Goal: Task Accomplishment & Management: Manage account settings

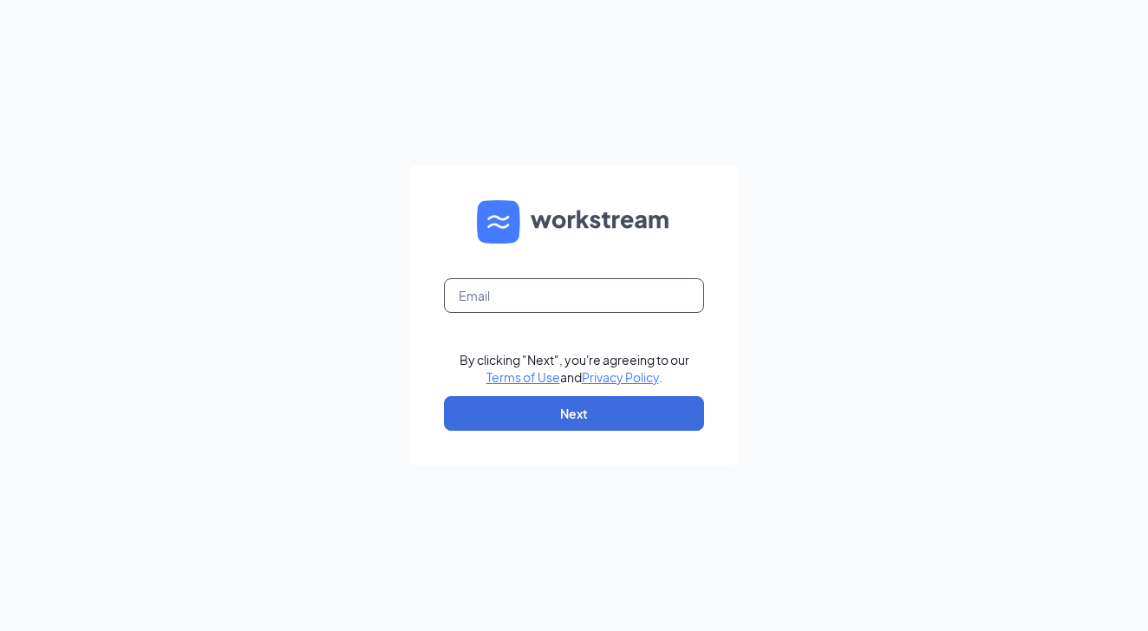
drag, startPoint x: 544, startPoint y: 274, endPoint x: 535, endPoint y: 289, distance: 17.1
click at [540, 282] on form "By clicking "Next", you're agreeing to our Terms of Use and Privacy Policy . Ne…" at bounding box center [574, 316] width 330 height 300
click at [533, 290] on input "text" at bounding box center [574, 295] width 260 height 35
type input "R"
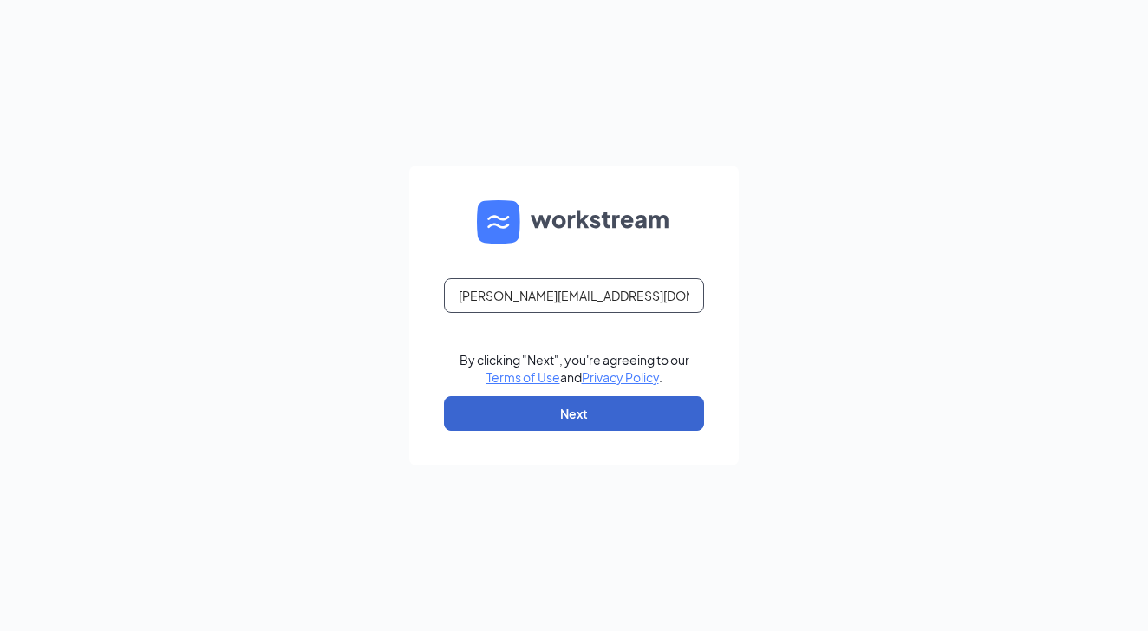
type input "riley@premiumloaves.com"
click at [608, 402] on button "Next" at bounding box center [574, 413] width 260 height 35
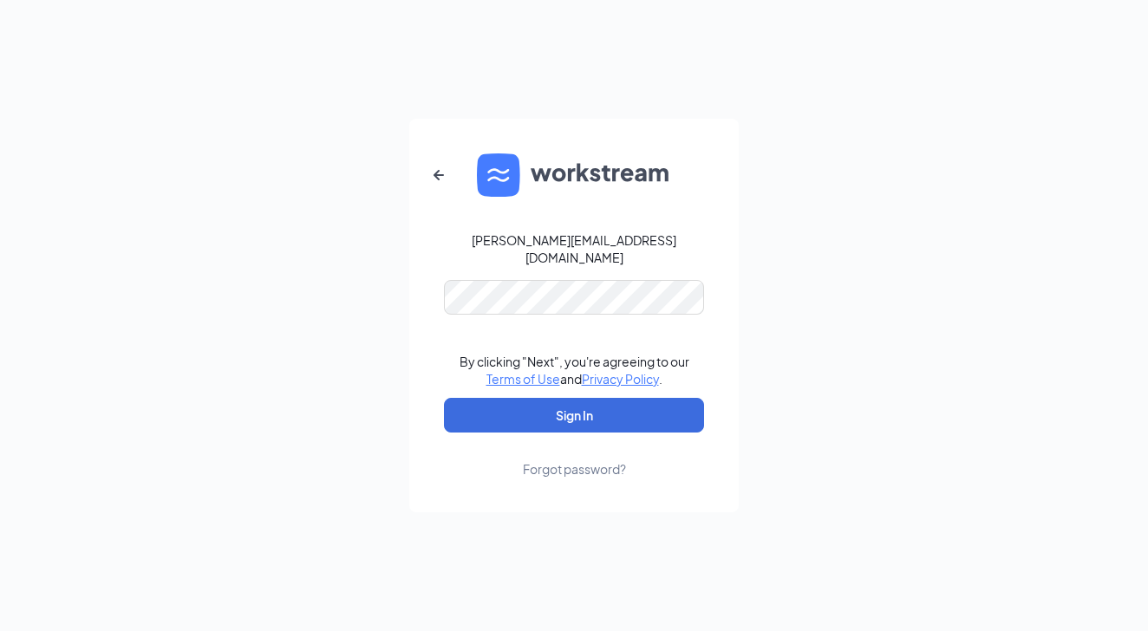
click at [574, 407] on button "Sign In" at bounding box center [574, 415] width 260 height 35
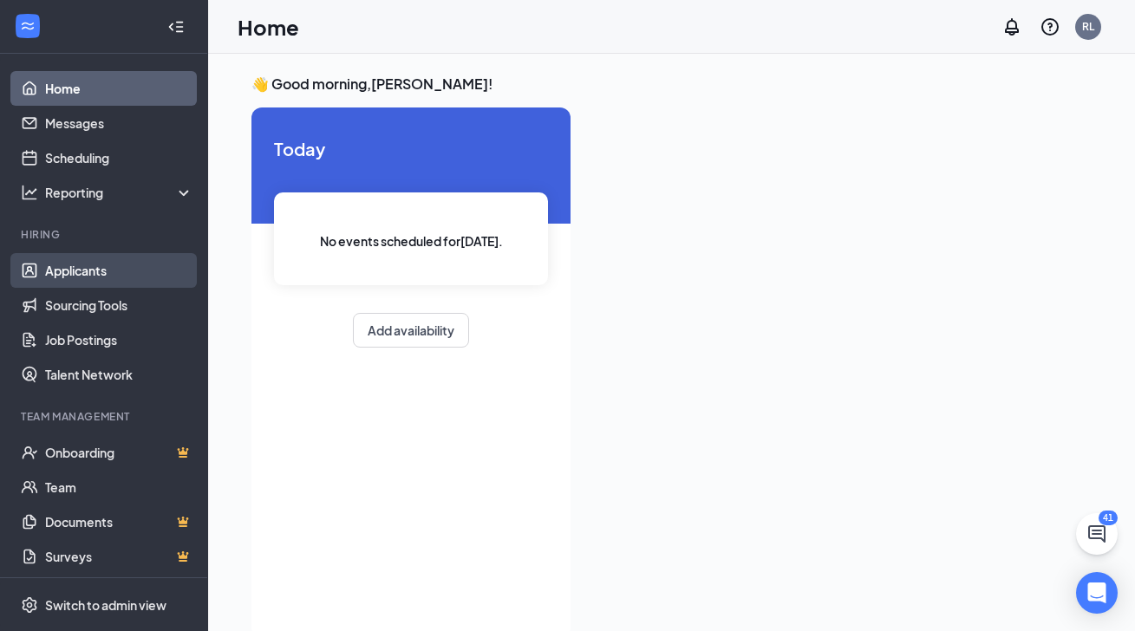
click at [55, 273] on link "Applicants" at bounding box center [119, 270] width 148 height 35
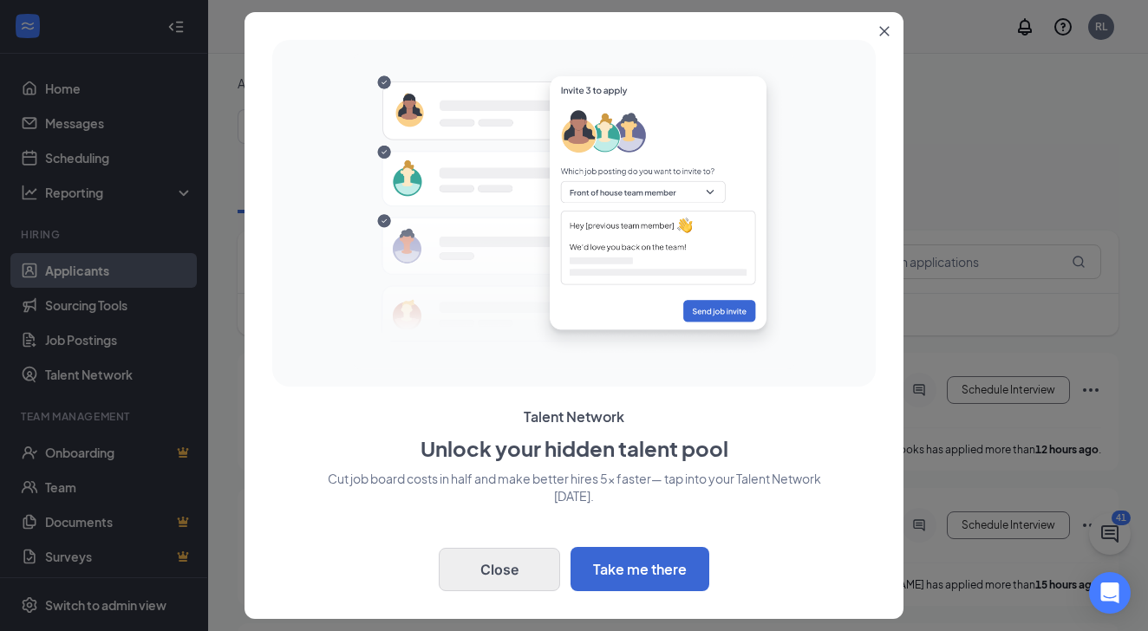
click at [475, 563] on button "Close" at bounding box center [499, 569] width 121 height 43
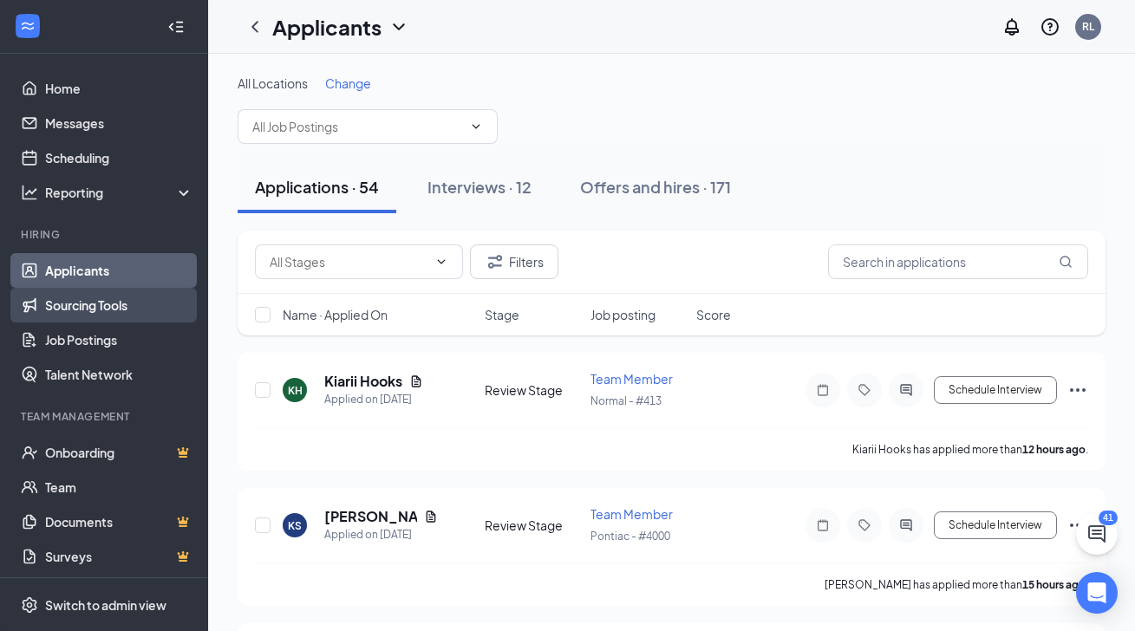
click at [91, 303] on link "Sourcing Tools" at bounding box center [119, 305] width 148 height 35
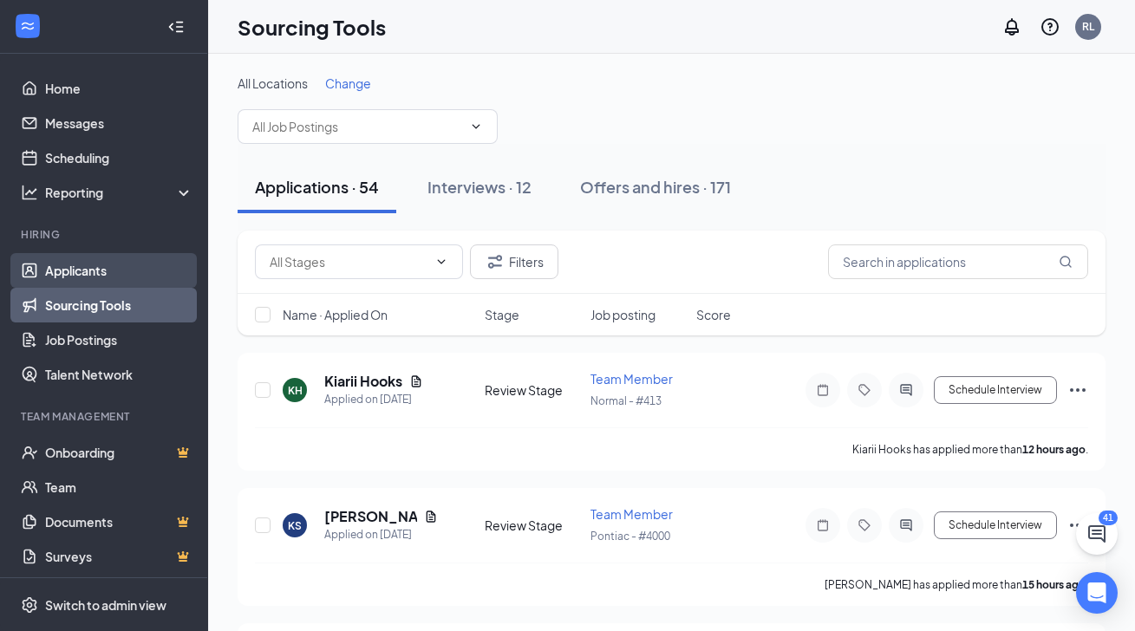
click at [87, 271] on link "Applicants" at bounding box center [119, 270] width 148 height 35
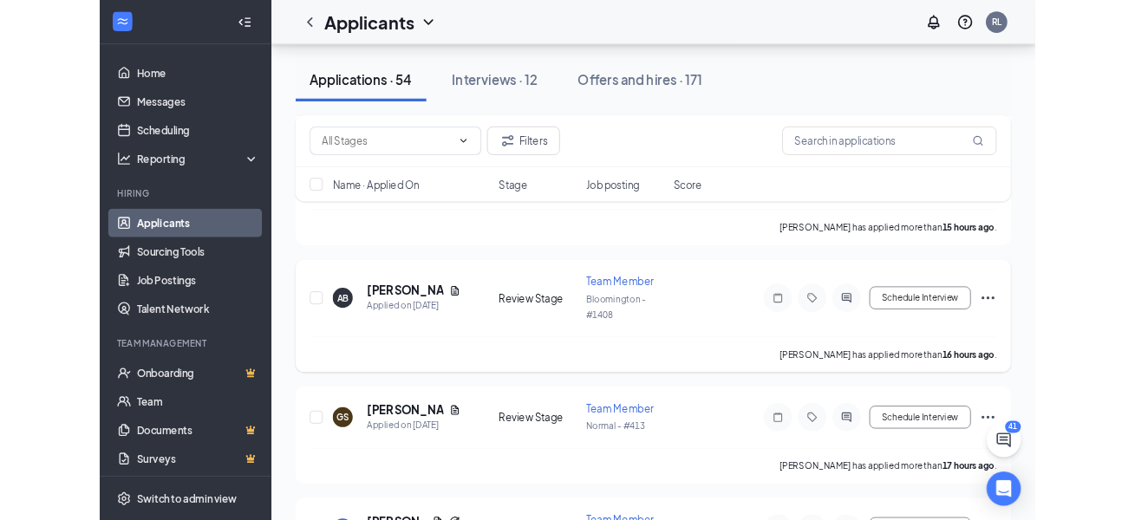
scroll to position [468, 0]
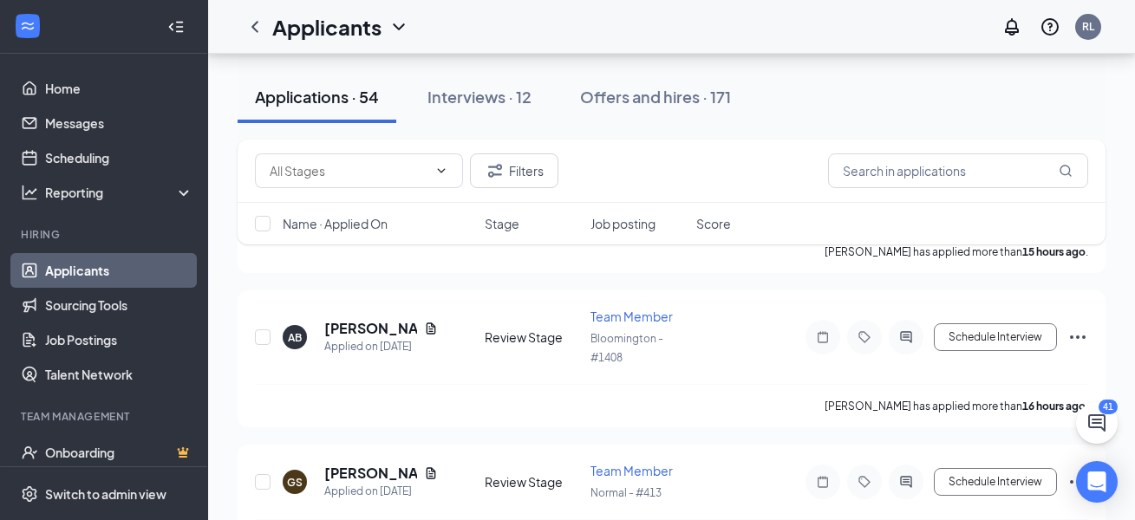
click at [46, 270] on link "Applicants" at bounding box center [119, 270] width 148 height 35
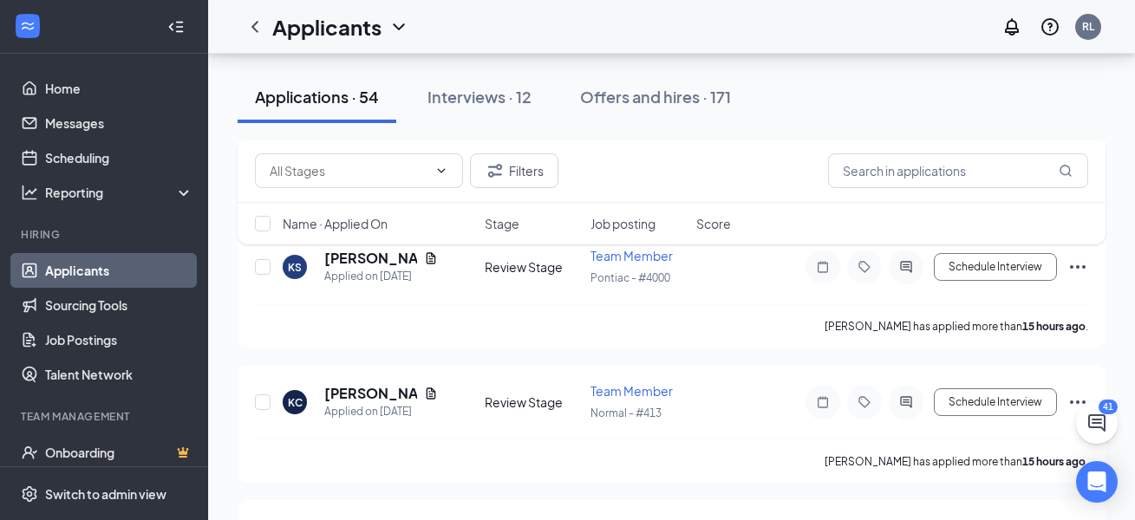
scroll to position [0, 0]
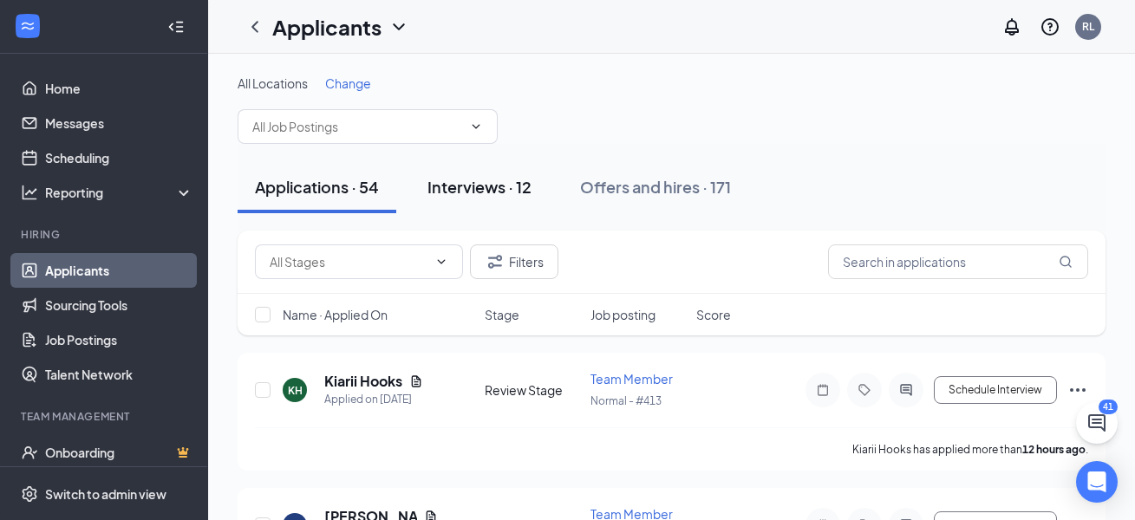
click at [448, 196] on div "Interviews · 12" at bounding box center [480, 187] width 104 height 22
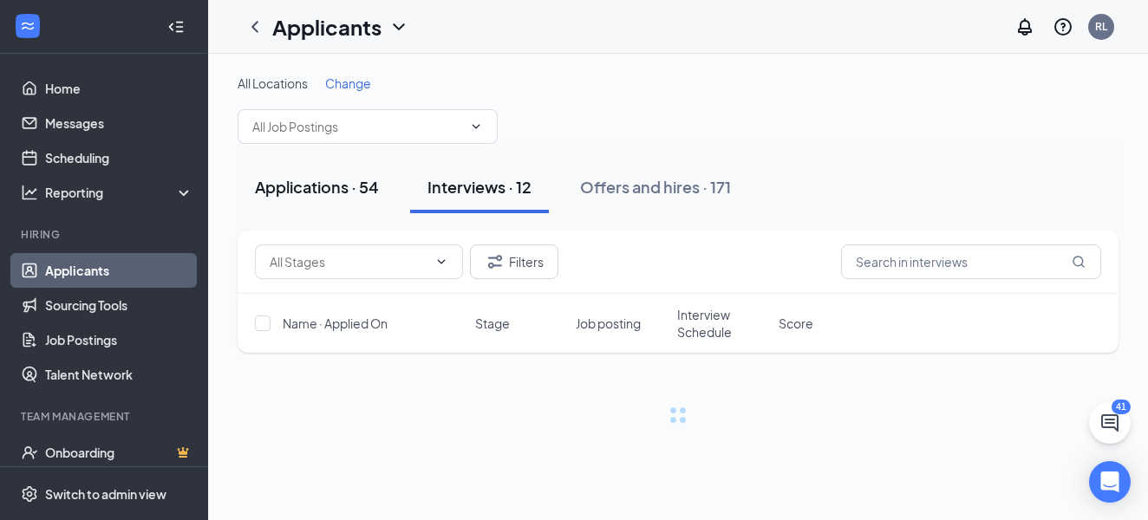
click at [349, 193] on div "Applications · 54" at bounding box center [317, 187] width 124 height 22
